Goal: Information Seeking & Learning: Understand process/instructions

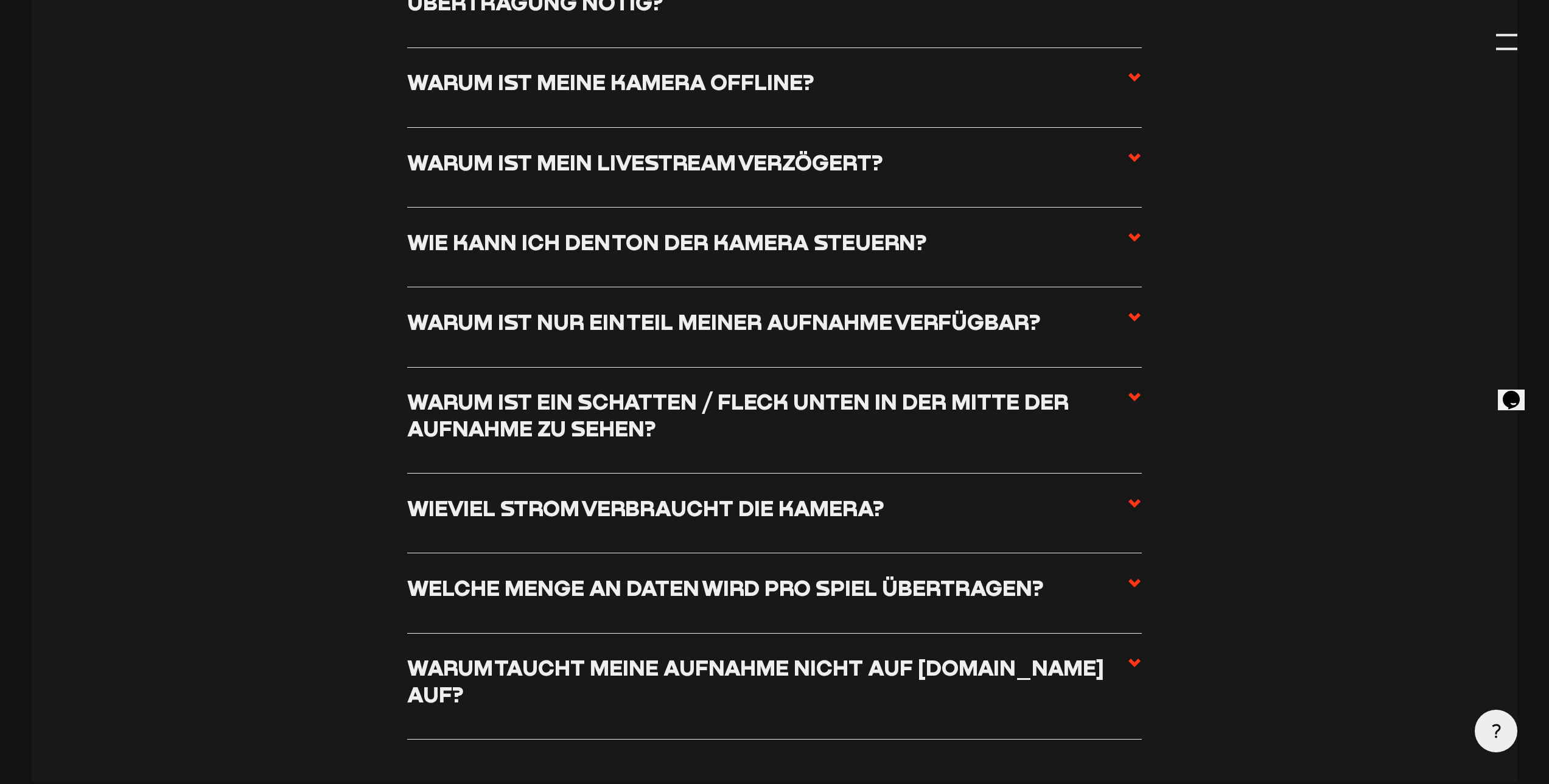
scroll to position [1905, 0]
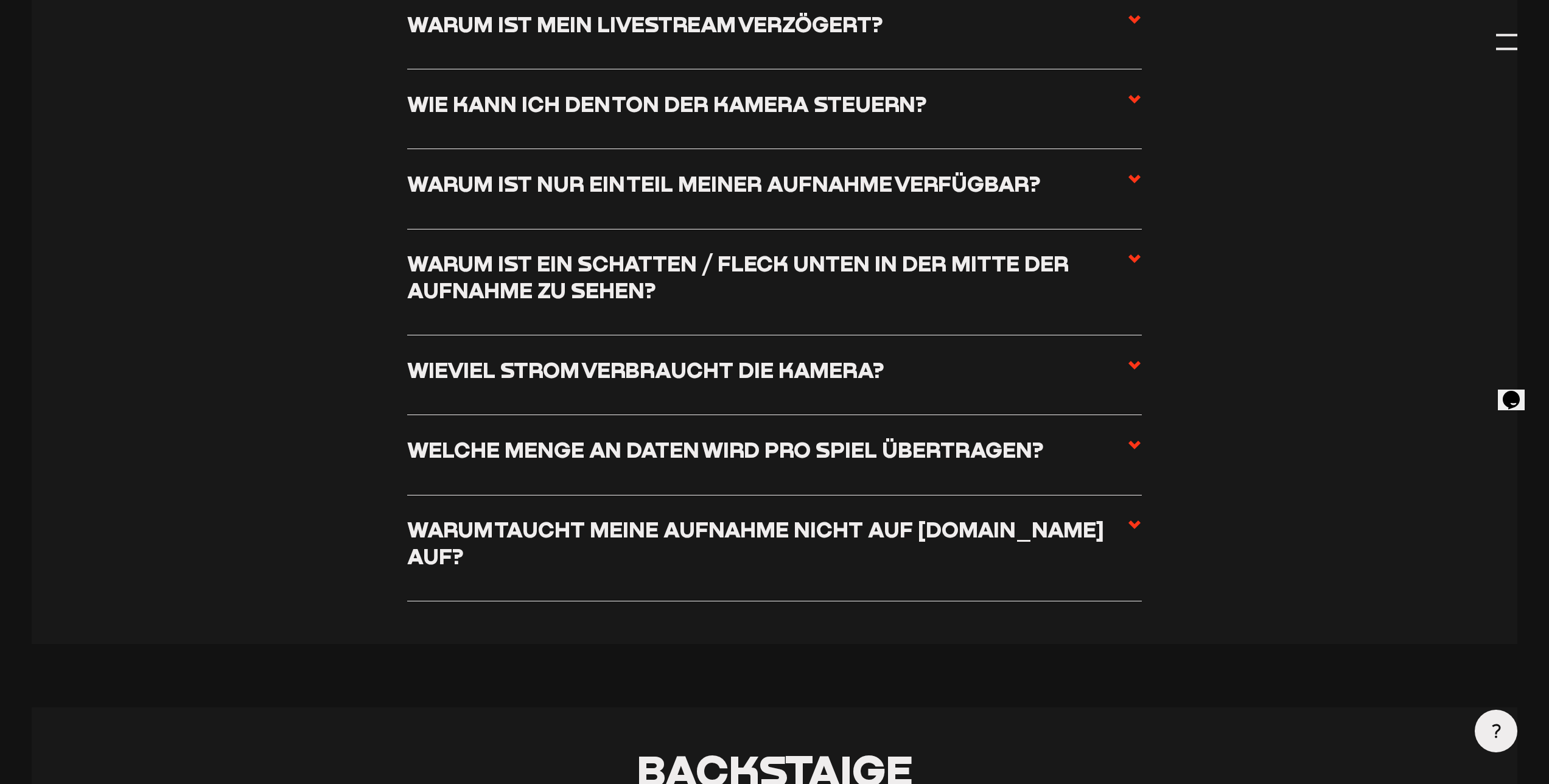
click at [680, 459] on h3 "Welche Menge an Daten wird pro Spiel übertragen?" at bounding box center [725, 449] width 637 height 26
click at [0, 0] on input "Welche Menge an Daten wird pro Spiel übertragen?" at bounding box center [0, 0] width 0 height 0
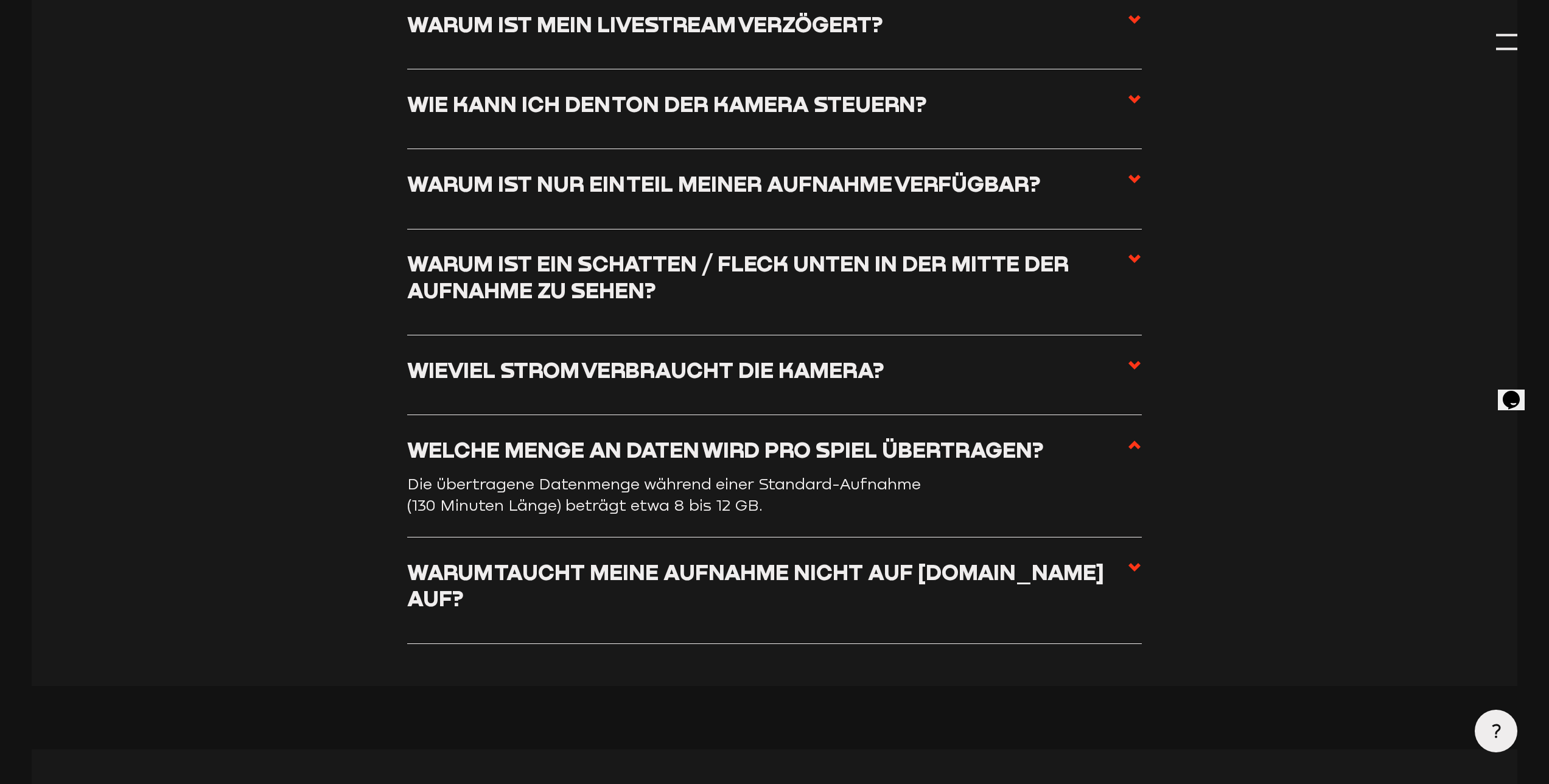
click at [681, 452] on h3 "Welche Menge an Daten wird pro Spiel übertragen?" at bounding box center [725, 449] width 637 height 26
click at [0, 0] on input "Welche Menge an Daten wird pro Spiel übertragen?" at bounding box center [0, 0] width 0 height 0
click at [687, 565] on h3 "Warum taucht meine Aufnahme nicht auf [DOMAIN_NAME] auf?" at bounding box center [767, 585] width 720 height 53
click at [0, 0] on input "Warum taucht meine Aufnahme nicht auf [DOMAIN_NAME] auf?" at bounding box center [0, 0] width 0 height 0
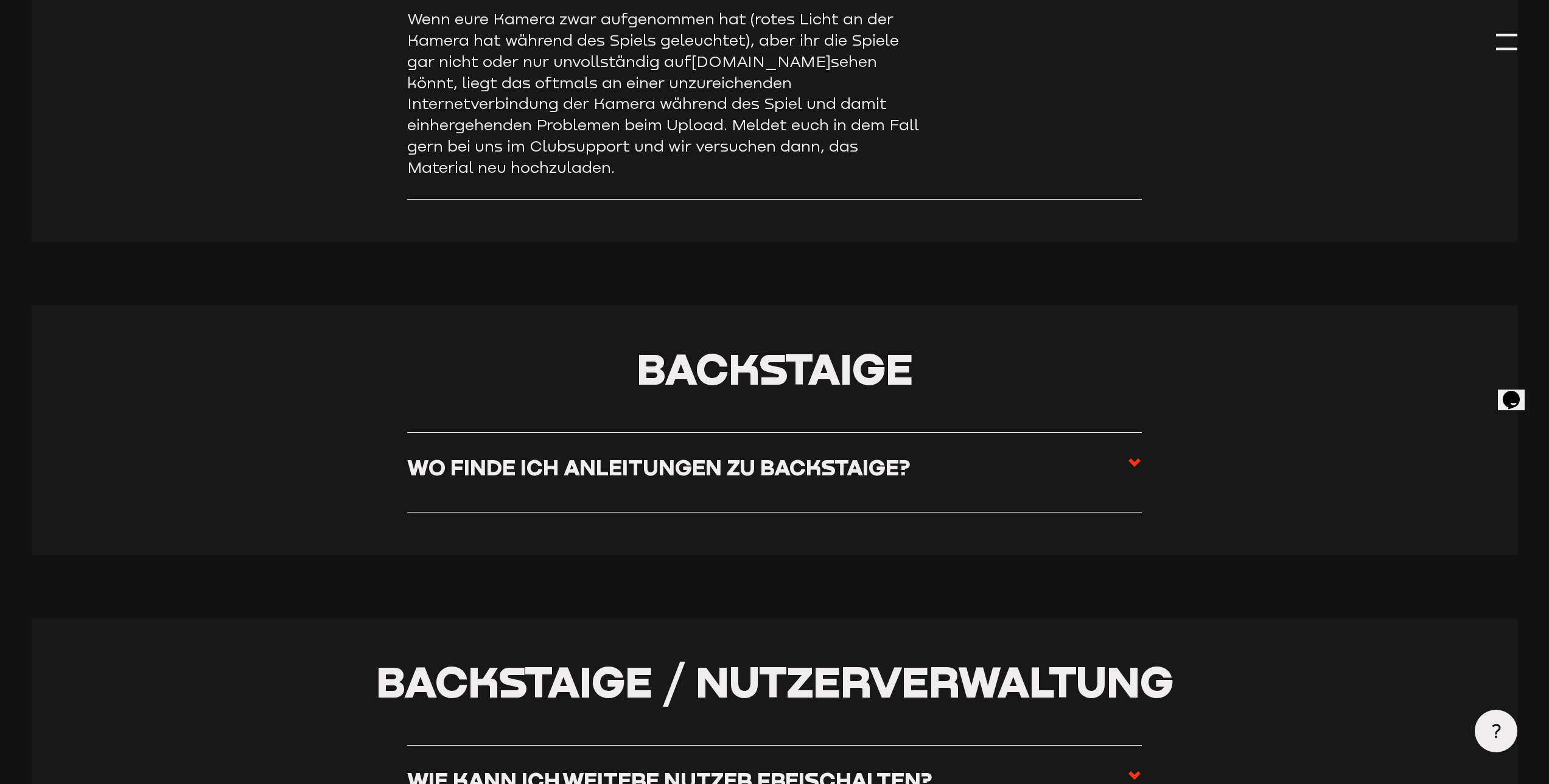
scroll to position [2483, 0]
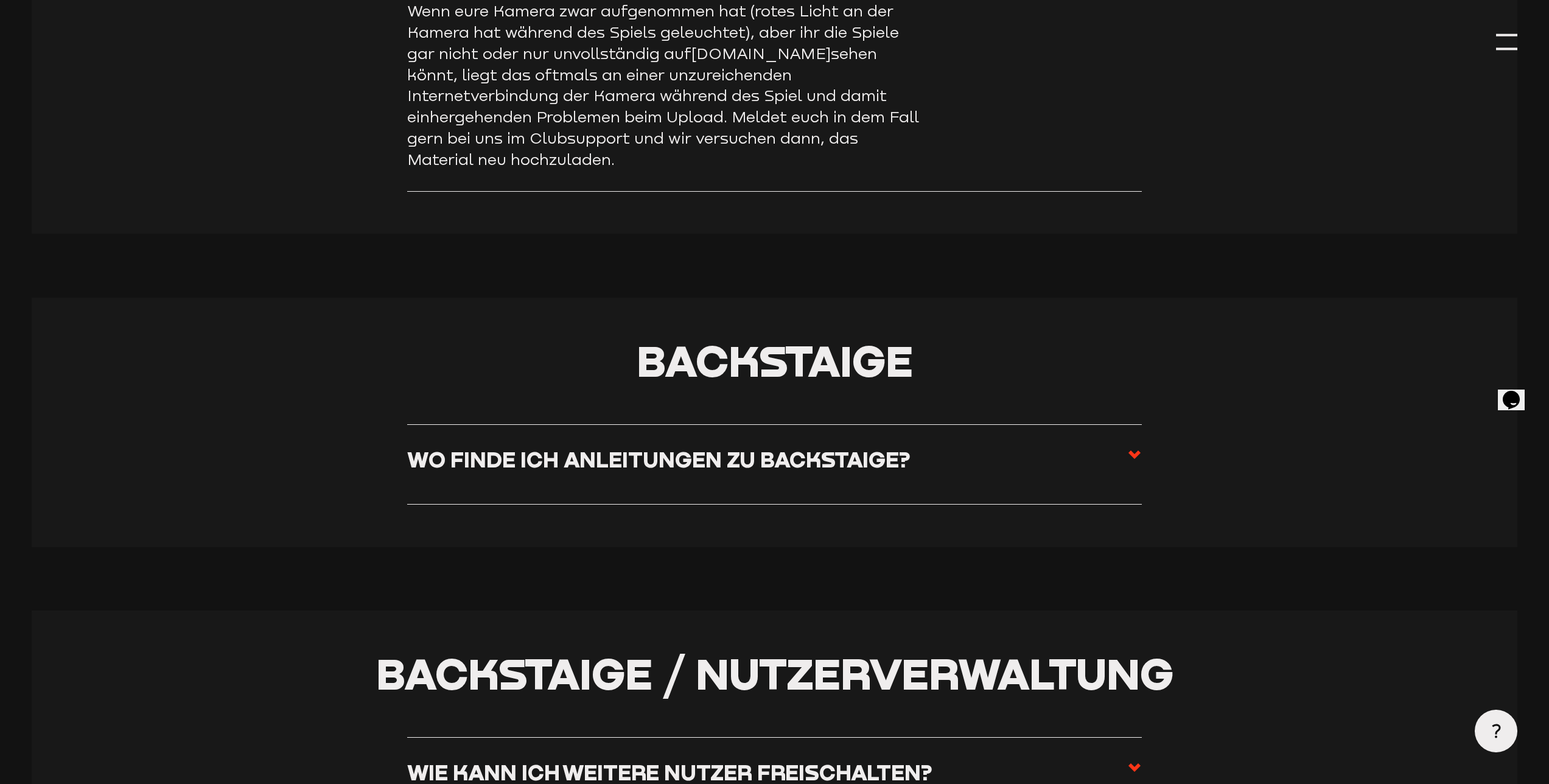
click at [619, 446] on h3 "Wo finde ich Anleitungen zu Backstaige?" at bounding box center [658, 459] width 503 height 26
click at [0, 0] on input "Wo finde ich Anleitungen zu Backstaige?" at bounding box center [0, 0] width 0 height 0
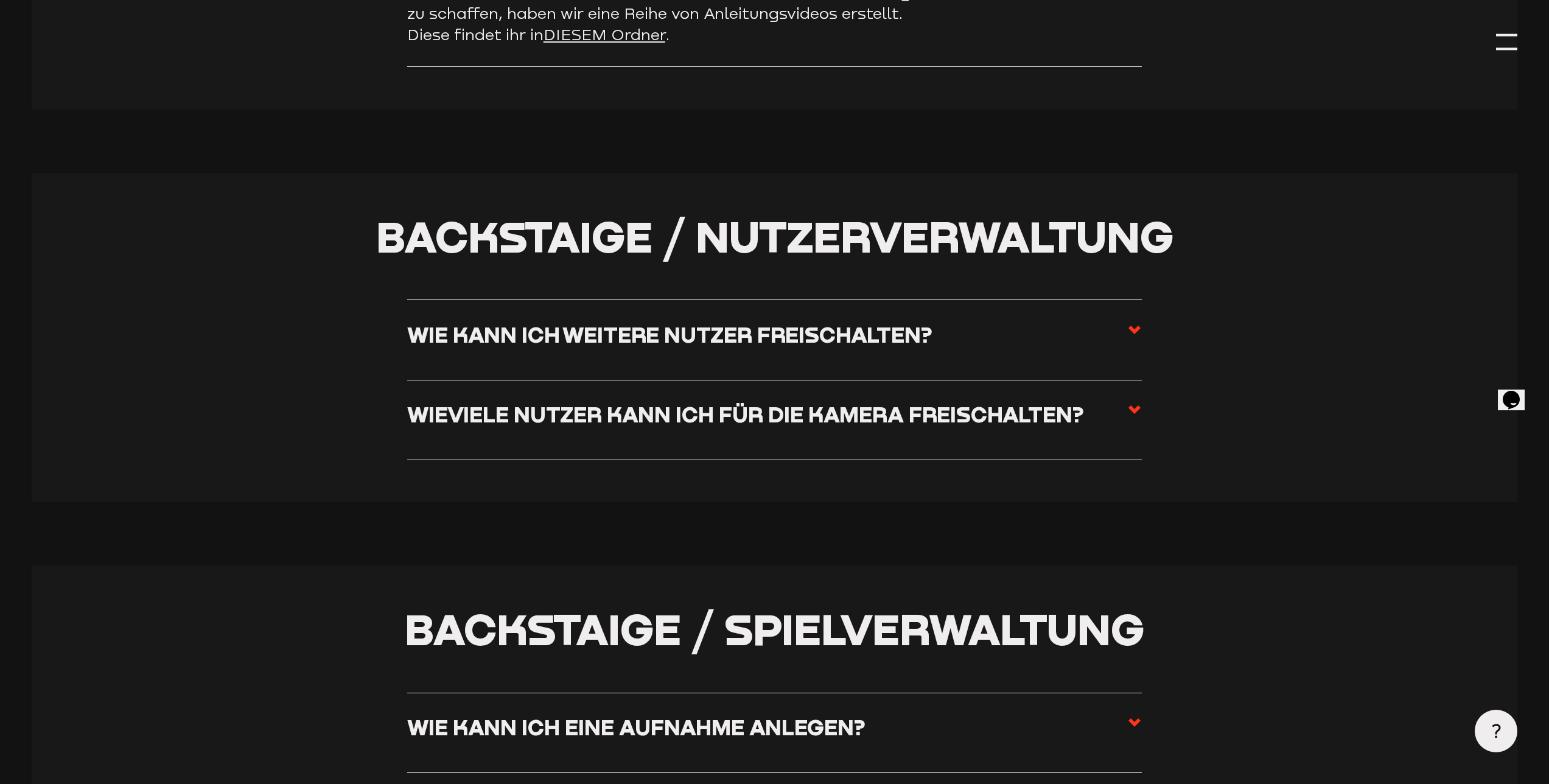
scroll to position [3111, 0]
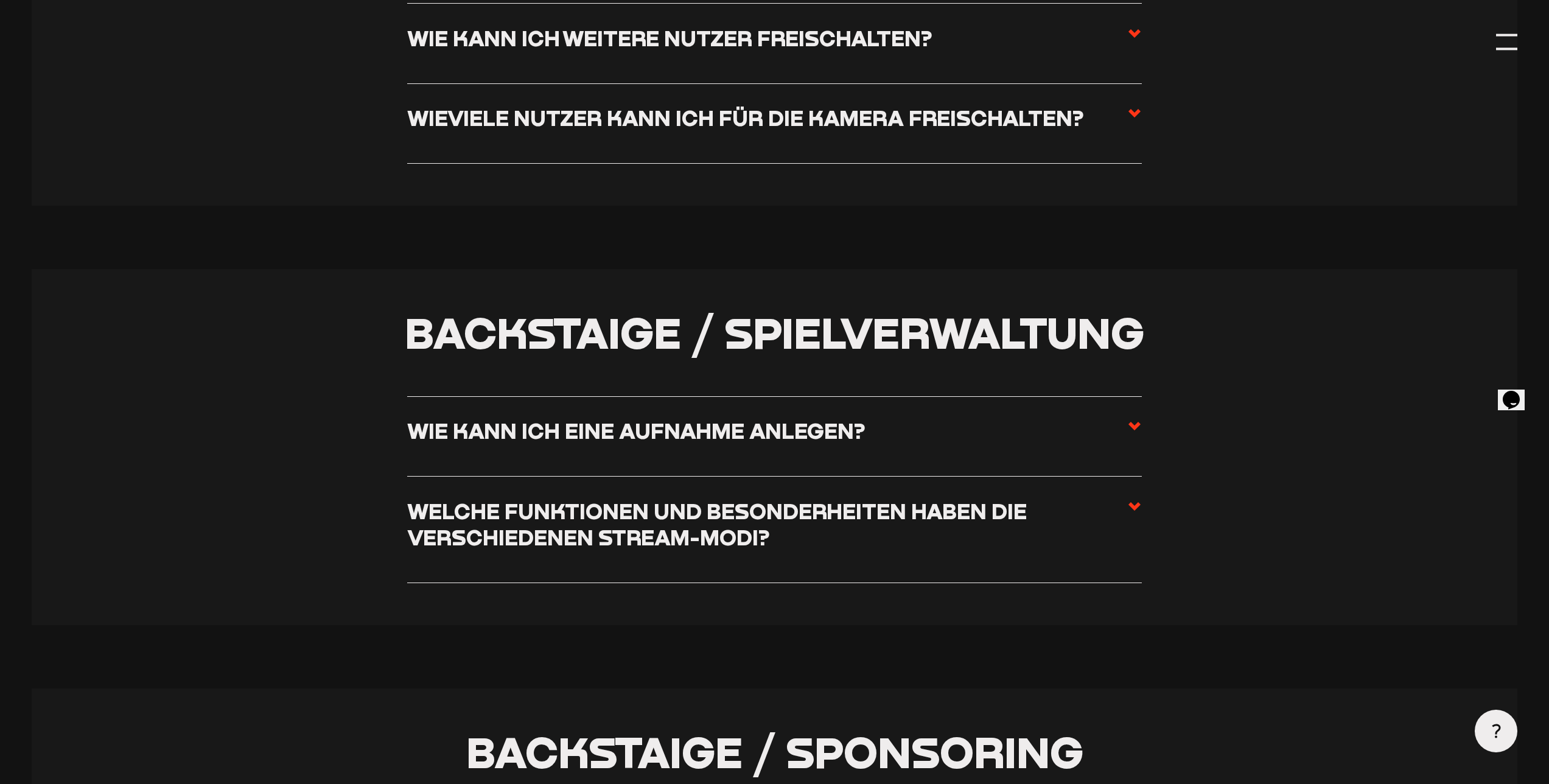
click at [649, 421] on h3 "Wie kann ich eine Aufnahme anlegen?" at bounding box center [636, 430] width 458 height 26
click at [0, 0] on input "Wie kann ich eine Aufnahme anlegen?" at bounding box center [0, 0] width 0 height 0
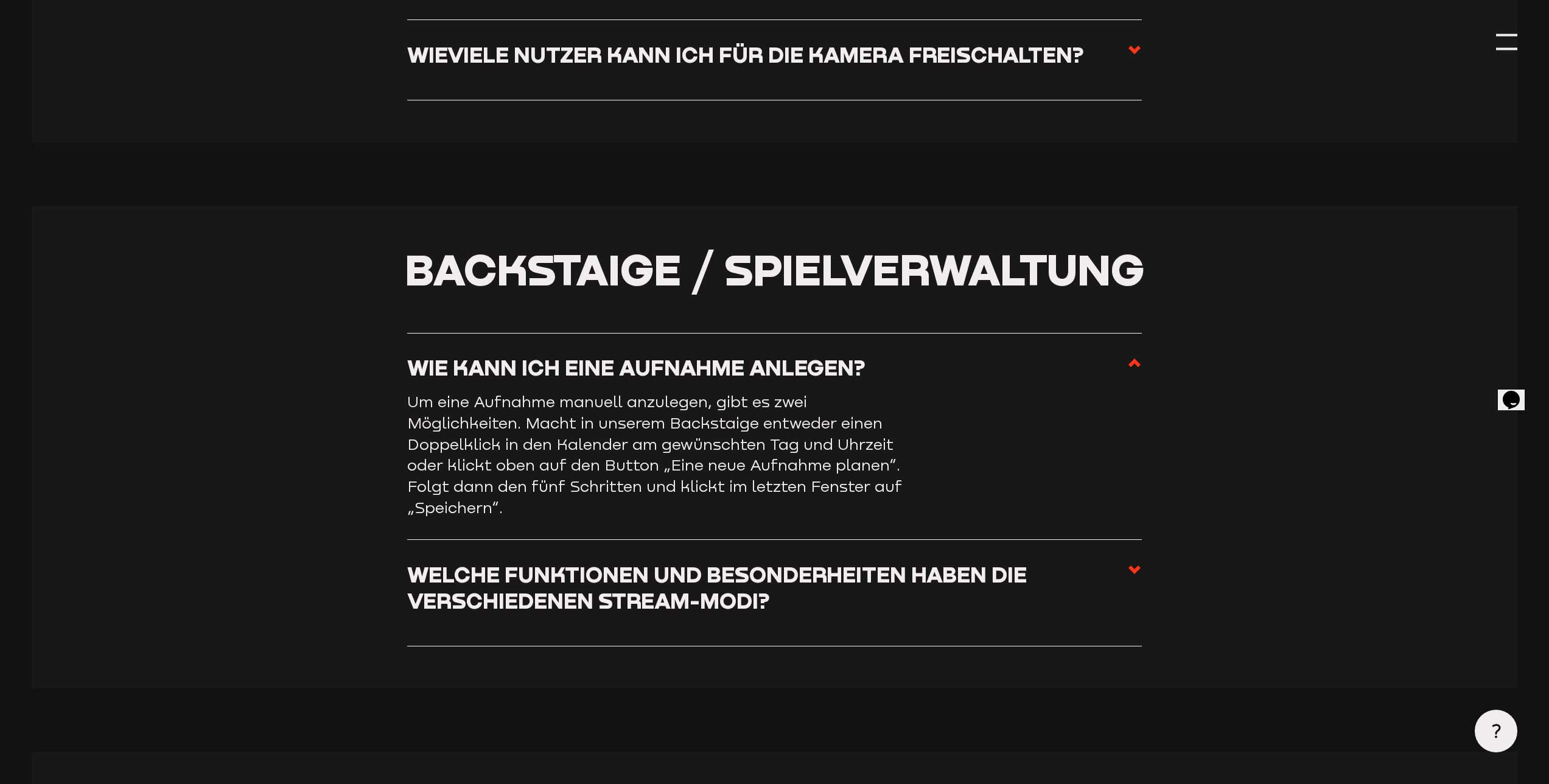
scroll to position [3047, 0]
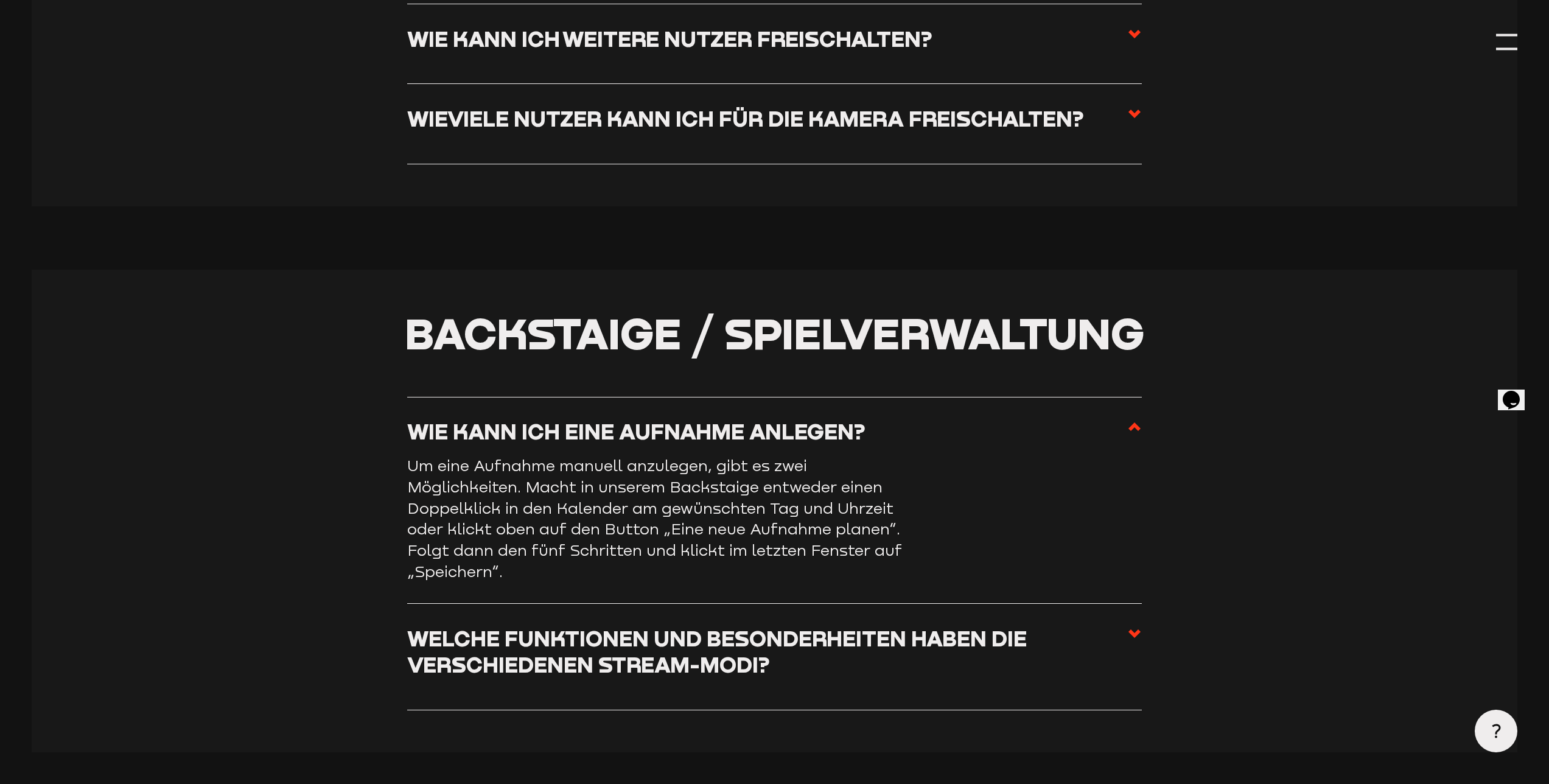
click at [649, 423] on h3 "Wie kann ich eine Aufnahme anlegen?" at bounding box center [636, 431] width 458 height 26
click at [0, 0] on input "Wie kann ich eine Aufnahme anlegen?" at bounding box center [0, 0] width 0 height 0
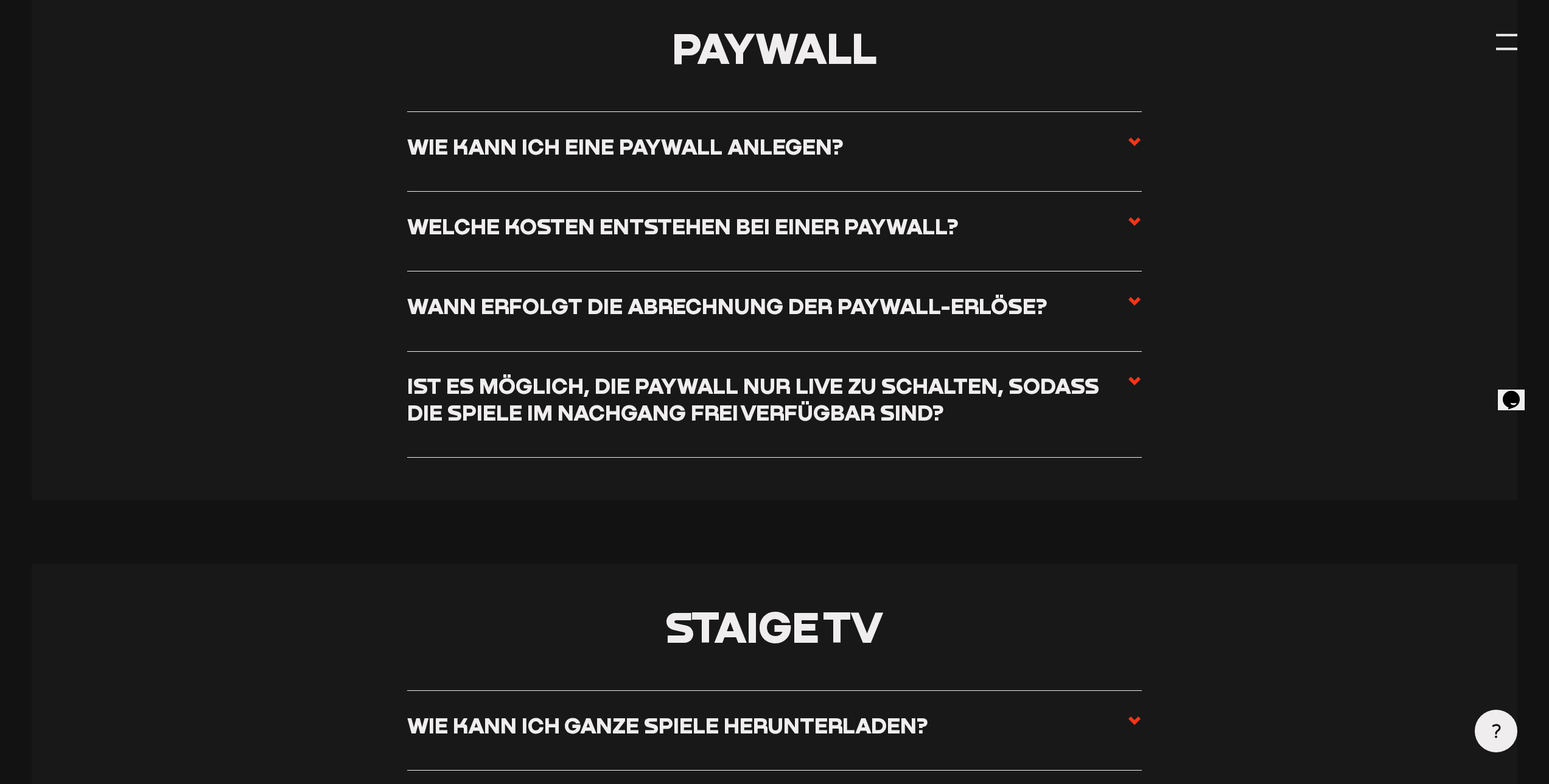
scroll to position [5405, 0]
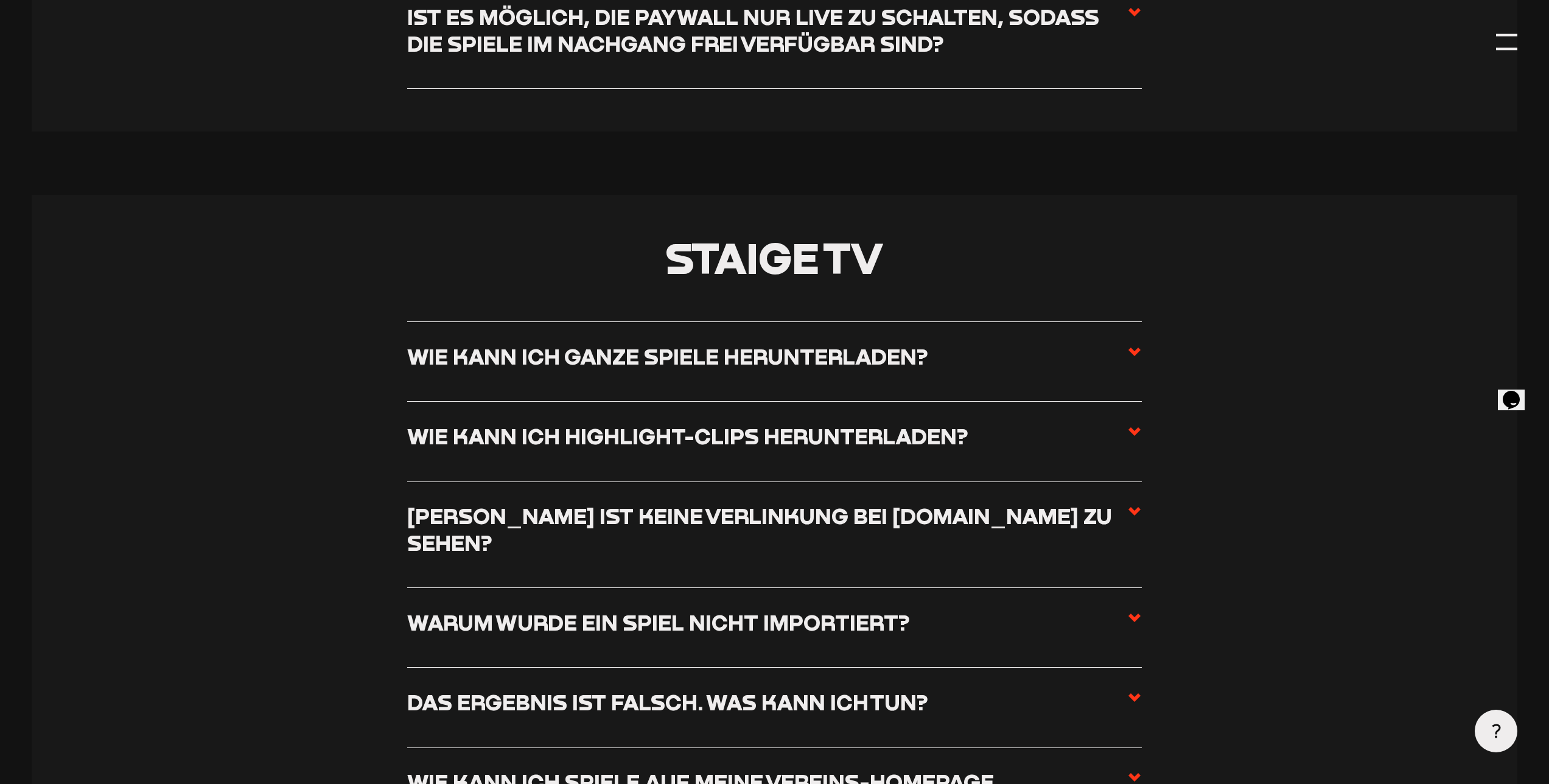
click at [725, 343] on h3 "Wie kann ich ganze Spiele herunterladen?" at bounding box center [668, 356] width 521 height 26
click at [0, 0] on input "Wie kann ich ganze Spiele herunterladen?" at bounding box center [0, 0] width 0 height 0
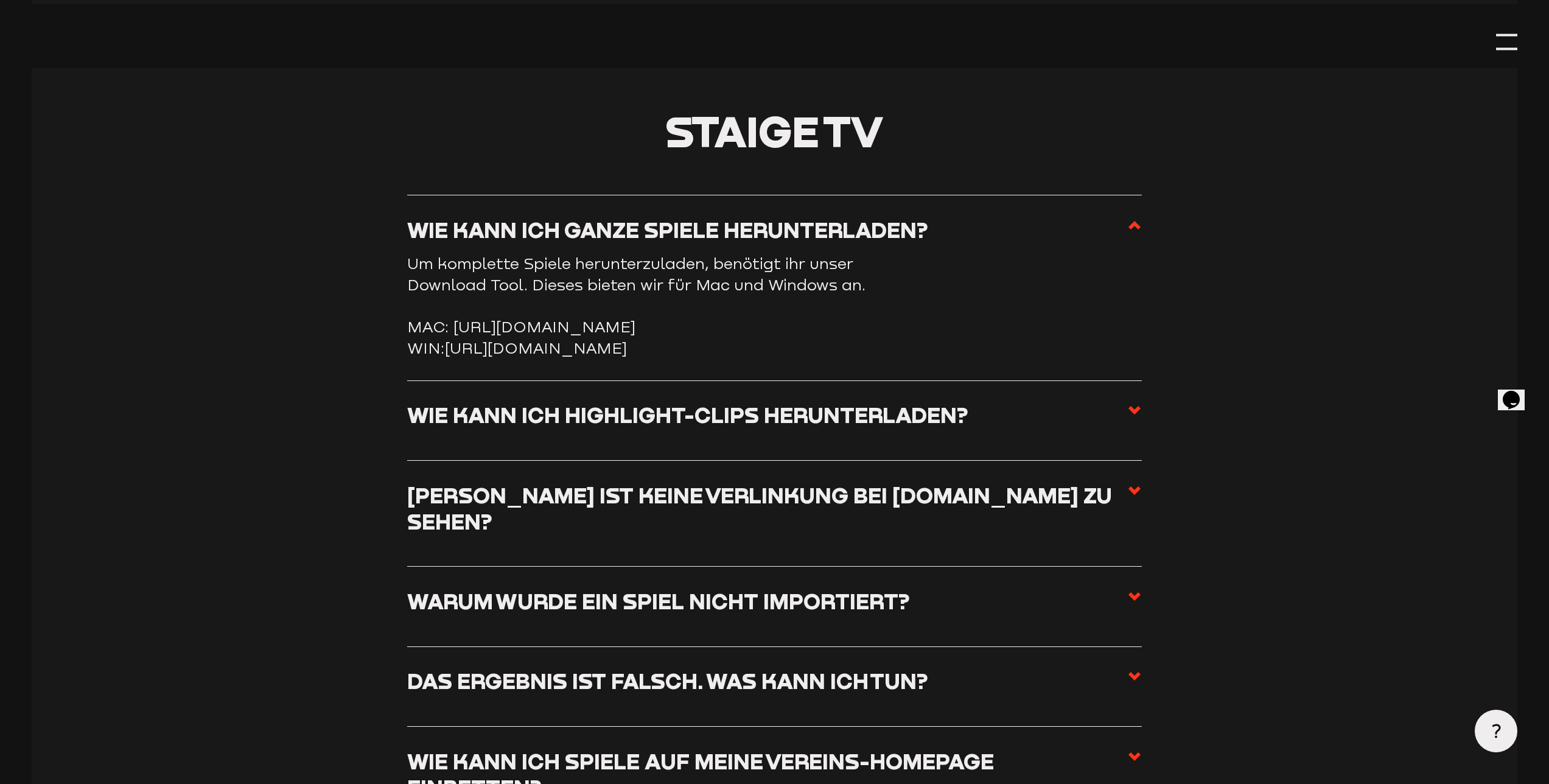
scroll to position [5300, 0]
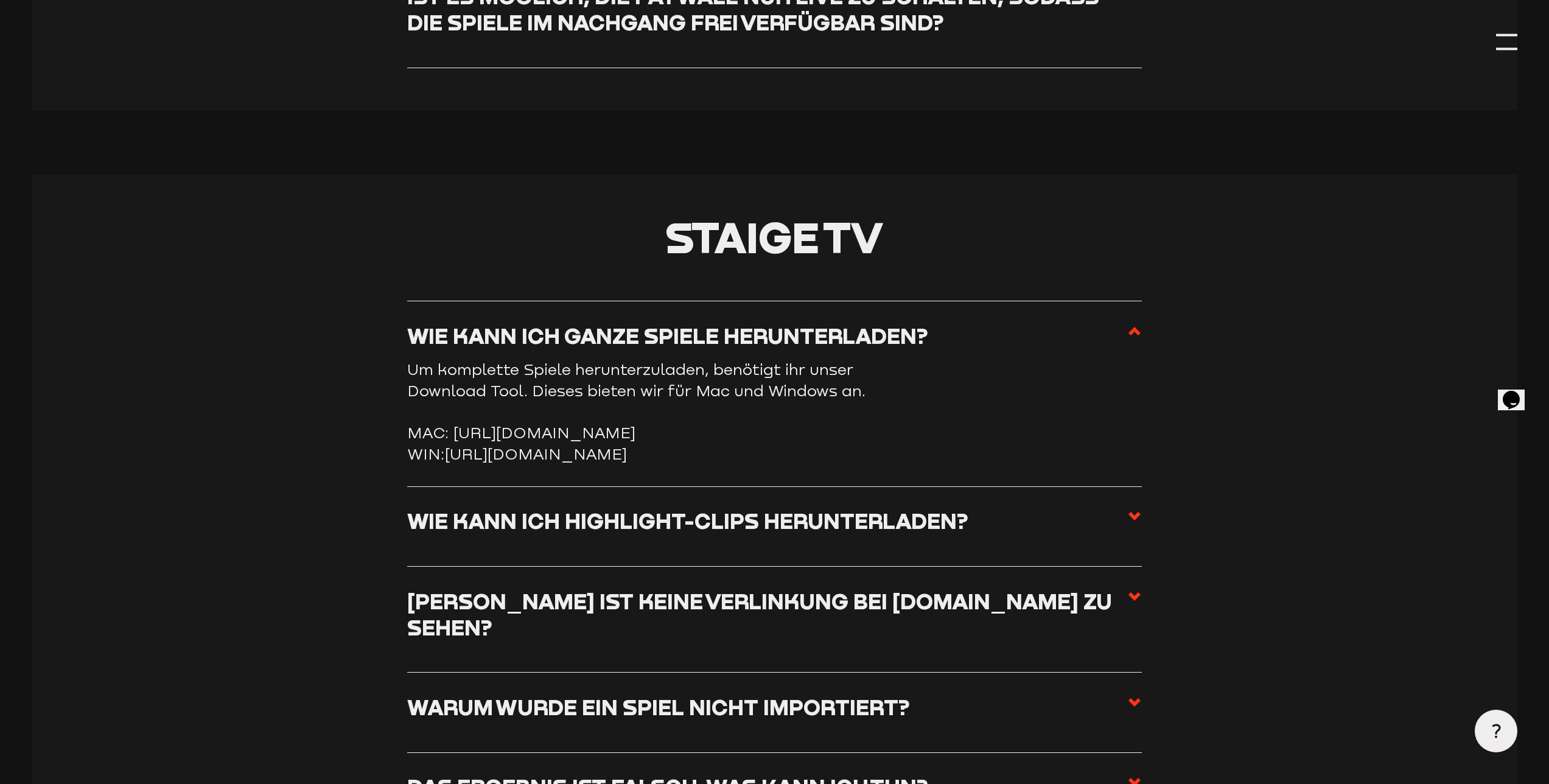
drag, startPoint x: 455, startPoint y: 418, endPoint x: 1134, endPoint y: 429, distance: 679.1
click at [1134, 429] on ul "MAC: [URL][DOMAIN_NAME] WIN: [URL][DOMAIN_NAME]" at bounding box center [774, 444] width 735 height 42
copy li "[URL][DOMAIN_NAME]"
click at [414, 220] on h2 "Staige TV" at bounding box center [774, 237] width 1485 height 42
